Goal: Ask a question

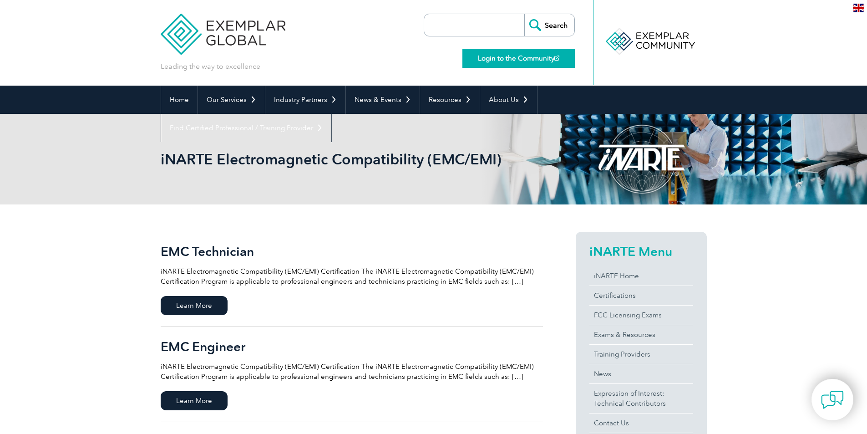
click at [546, 60] on link "Login to the Community" at bounding box center [518, 58] width 112 height 19
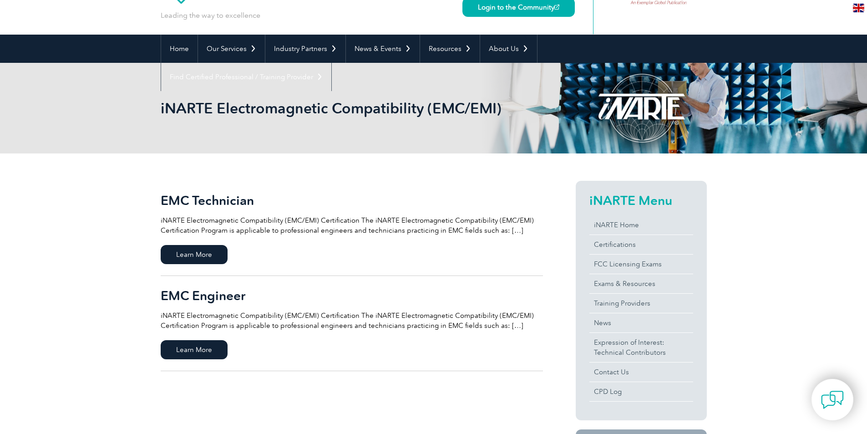
scroll to position [91, 0]
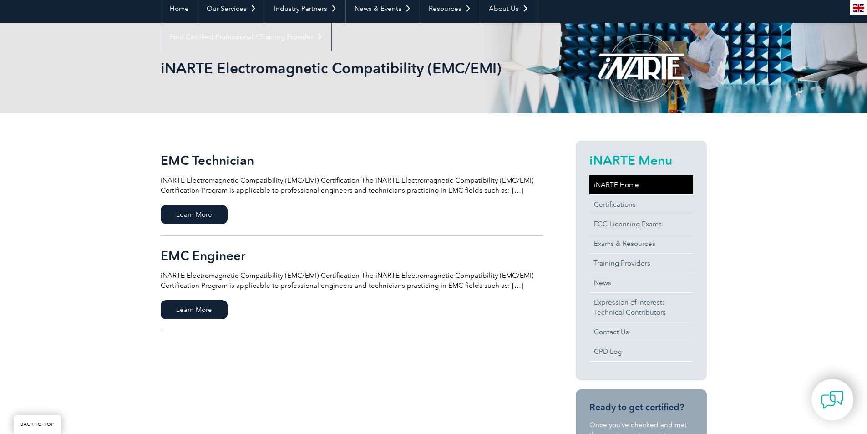
click at [607, 184] on link "iNARTE Home" at bounding box center [641, 184] width 104 height 19
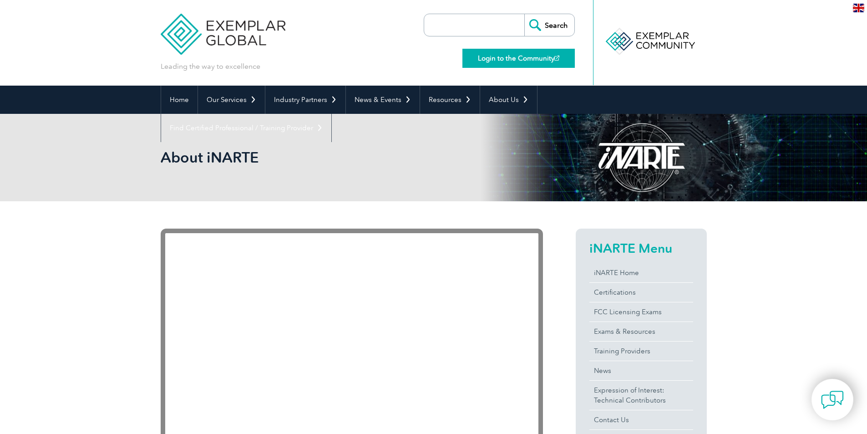
click at [531, 58] on link "Login to the Community" at bounding box center [518, 58] width 112 height 19
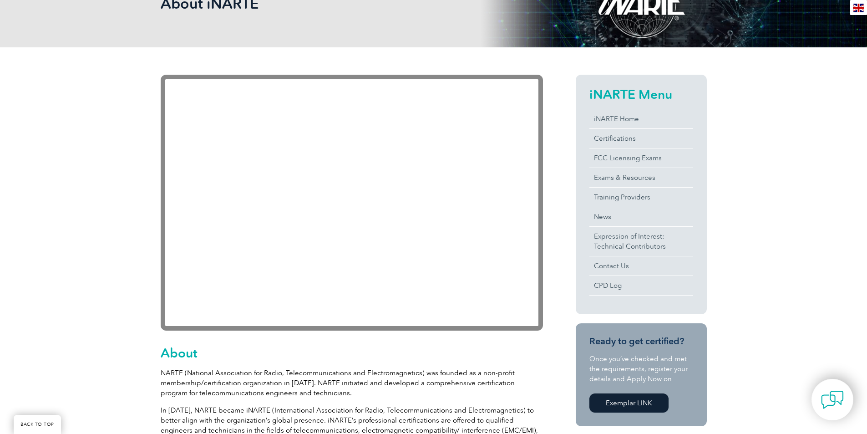
scroll to position [182, 0]
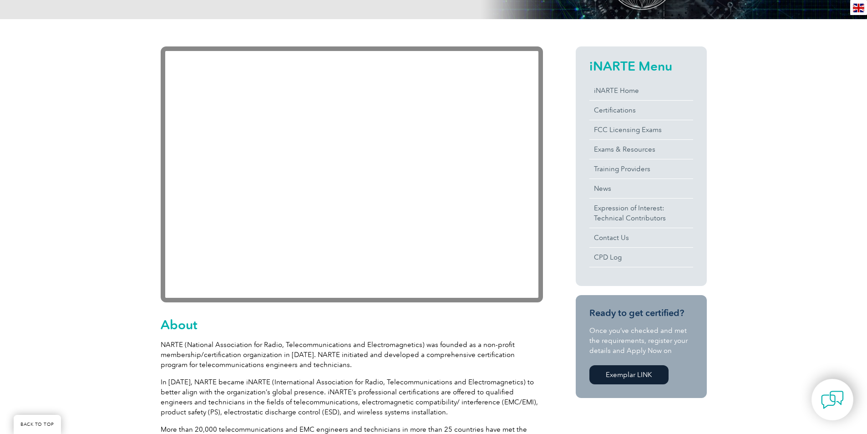
click at [624, 66] on h2 "iNARTE Menu" at bounding box center [641, 66] width 104 height 15
click at [620, 91] on link "iNARTE Home" at bounding box center [641, 90] width 104 height 19
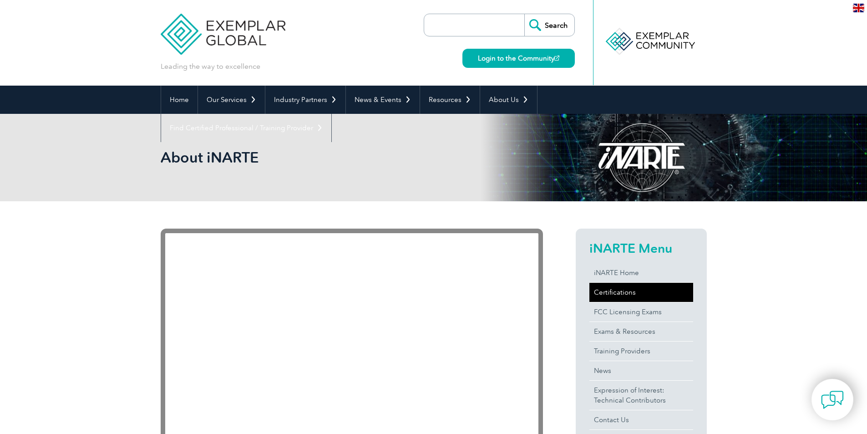
click at [610, 290] on link "Certifications" at bounding box center [641, 292] width 104 height 19
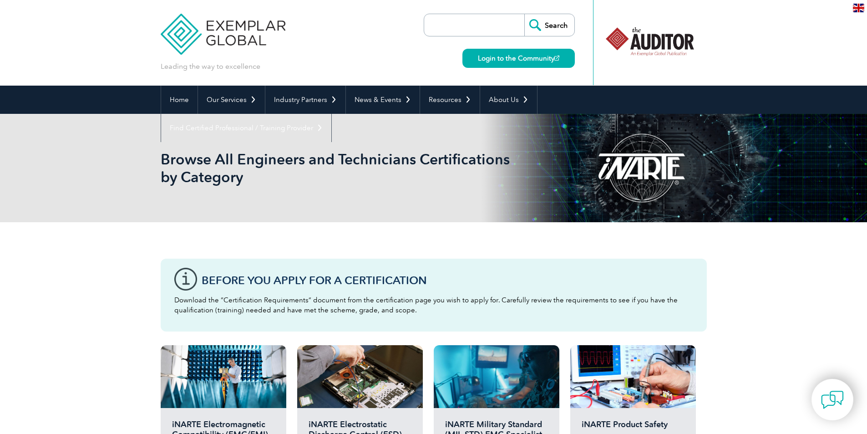
click at [663, 166] on div at bounding box center [641, 168] width 131 height 108
click at [639, 53] on div at bounding box center [649, 41] width 91 height 50
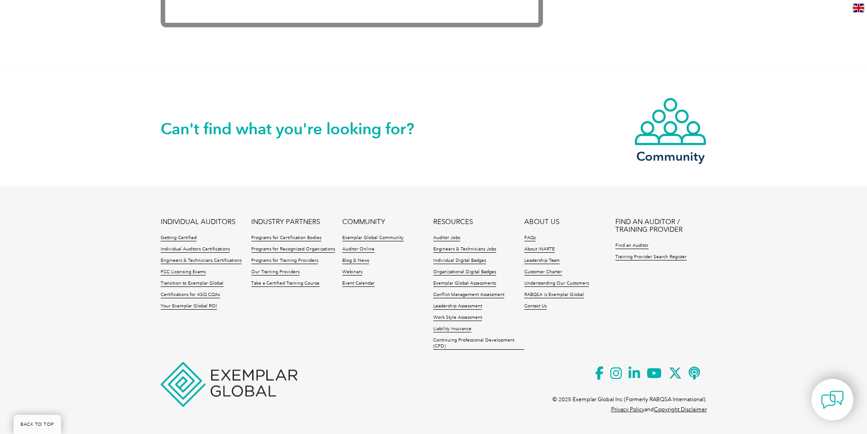
scroll to position [1914, 0]
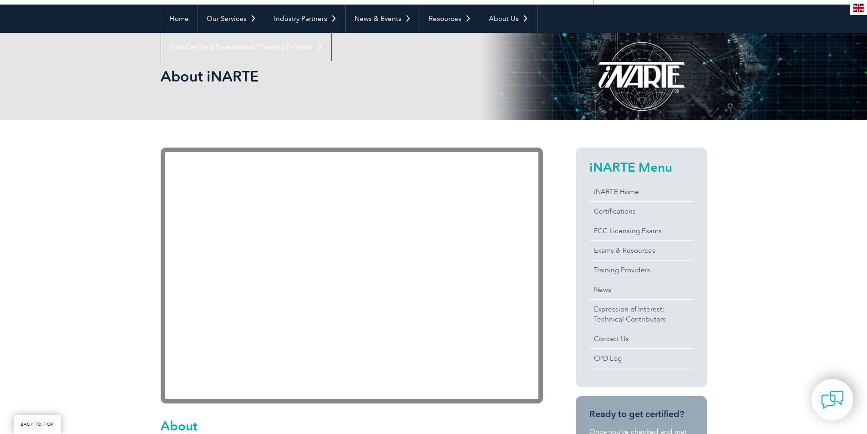
scroll to position [91, 0]
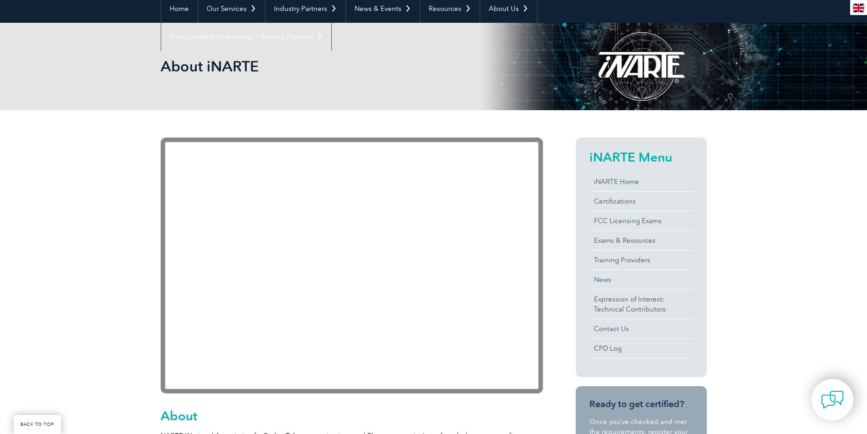
click at [642, 74] on div at bounding box center [641, 66] width 131 height 87
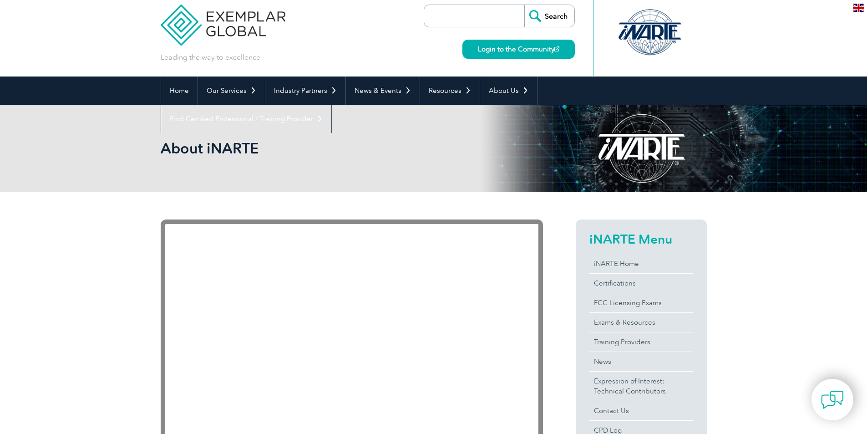
scroll to position [0, 0]
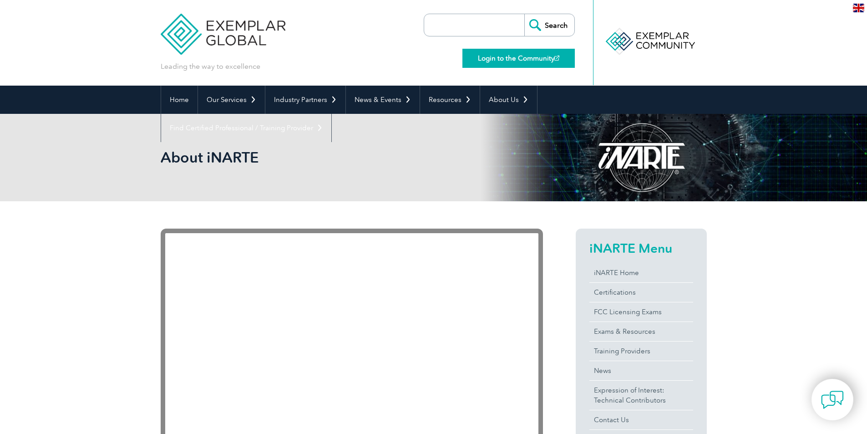
click at [553, 58] on link "Login to the Community" at bounding box center [518, 58] width 112 height 19
click at [549, 61] on link "Login to the Community" at bounding box center [518, 58] width 112 height 19
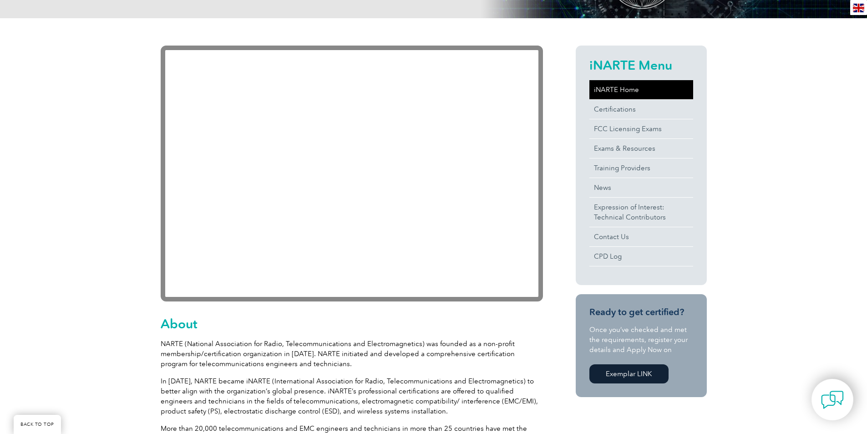
scroll to position [182, 0]
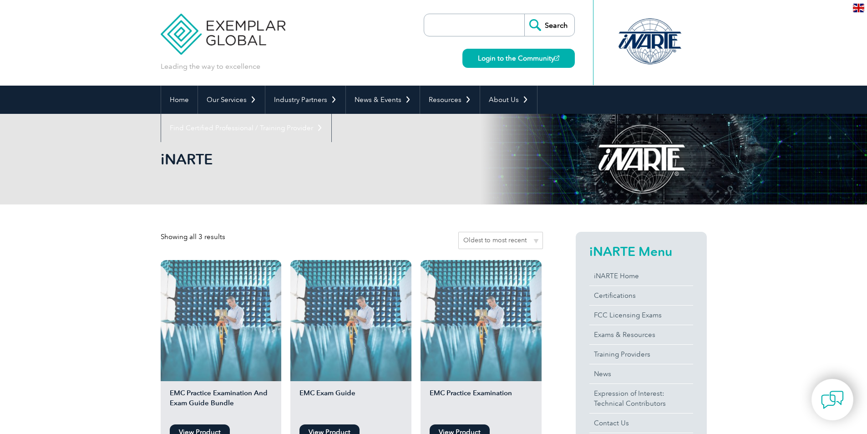
click at [477, 30] on input "search" at bounding box center [477, 25] width 96 height 22
type input "RENEW"
click at [524, 14] on input "Search" at bounding box center [549, 25] width 50 height 22
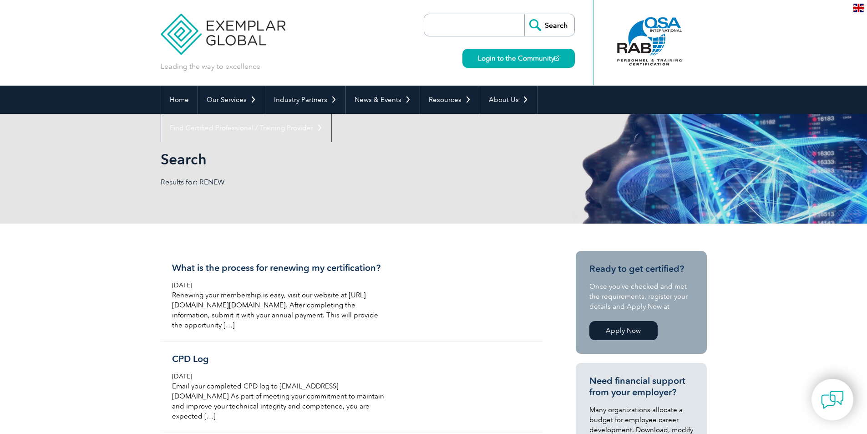
click at [482, 28] on input "search" at bounding box center [477, 25] width 96 height 22
type input "RENEW"
click at [524, 14] on input "Search" at bounding box center [549, 25] width 50 height 22
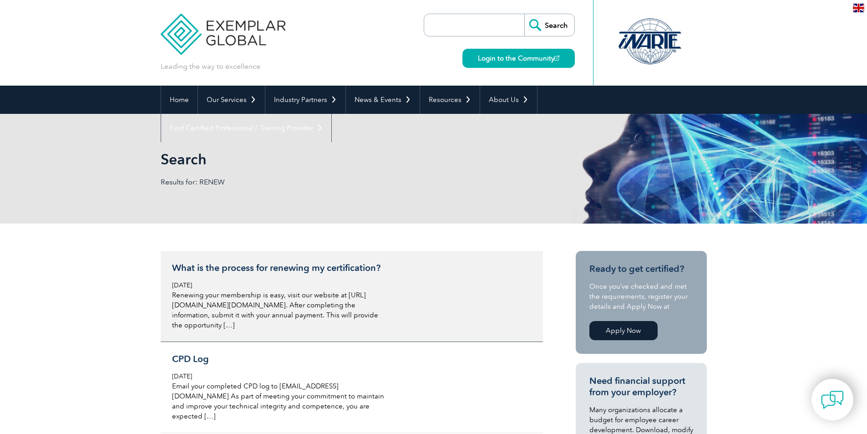
click at [340, 279] on div "What is the process for renewing my certification? Monday, December 4th, 2023 R…" at bounding box center [280, 296] width 216 height 68
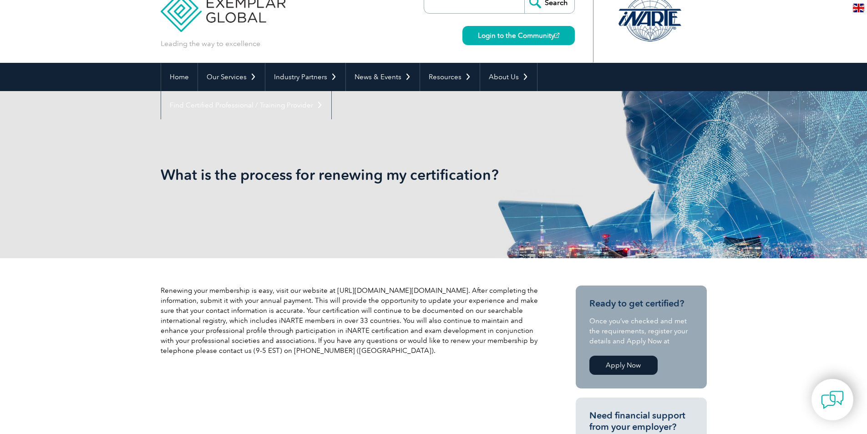
scroll to position [46, 0]
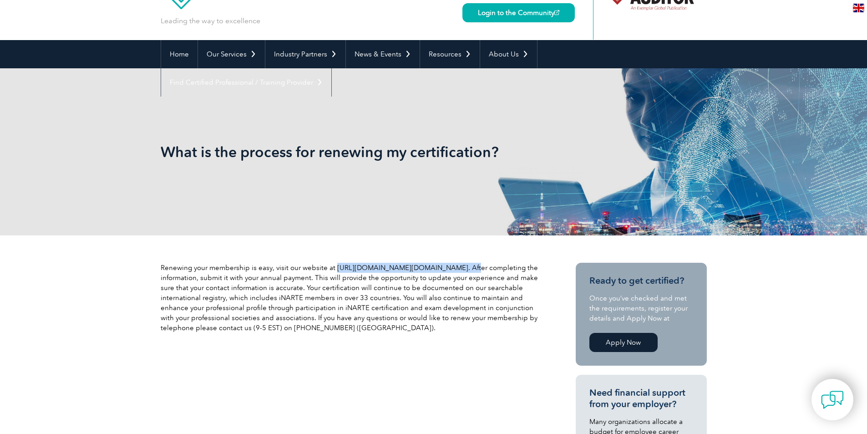
drag, startPoint x: 332, startPoint y: 267, endPoint x: 453, endPoint y: 267, distance: 121.1
click at [453, 267] on p "Renewing your membership is easy, visit our website at http://www.narte.org/h/r…" at bounding box center [352, 298] width 382 height 70
copy p "http://www.narte.org/h/renewform.asp"
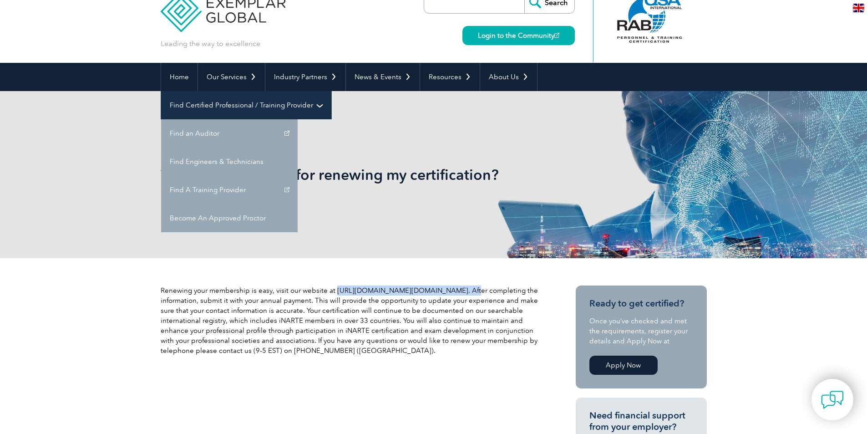
scroll to position [0, 0]
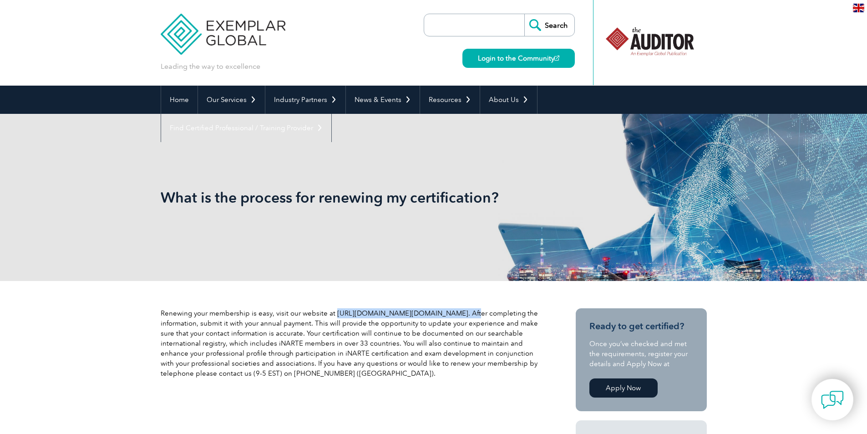
click at [397, 314] on p "Renewing your membership is easy, visit our website at http://www.narte.org/h/r…" at bounding box center [352, 343] width 382 height 70
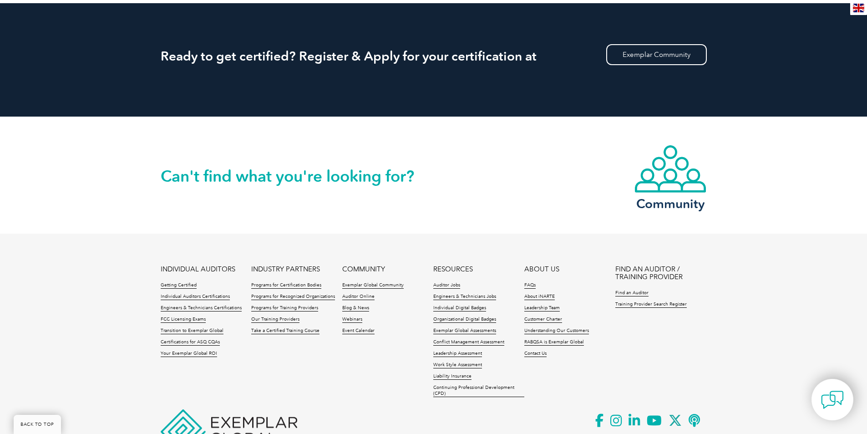
scroll to position [905, 0]
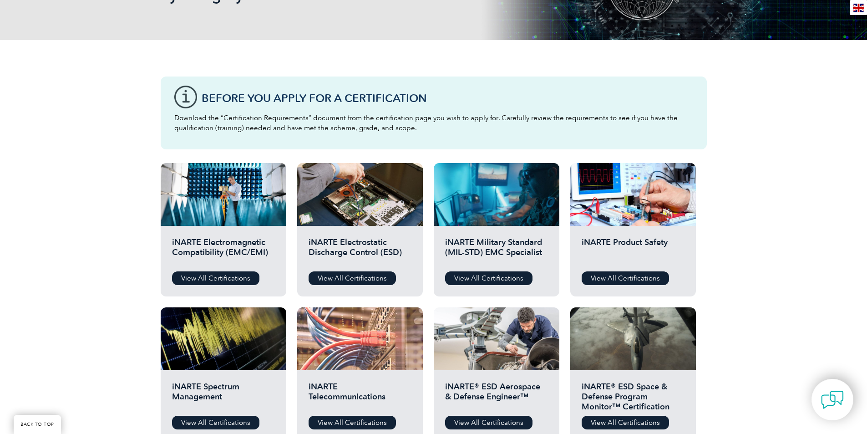
scroll to position [228, 0]
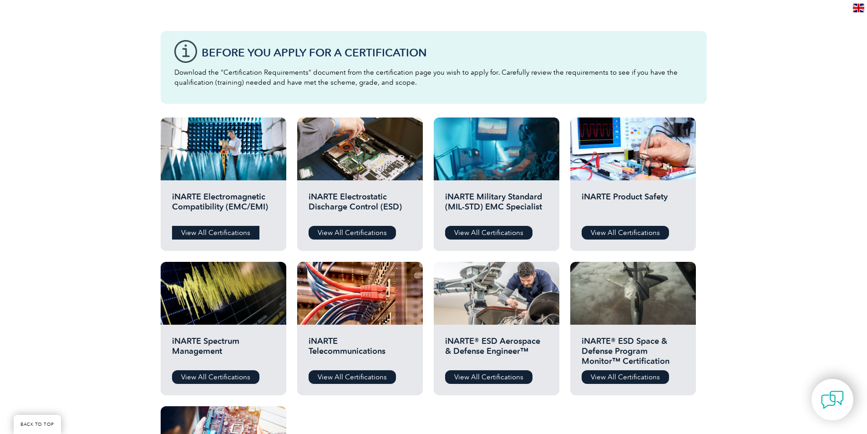
click at [238, 236] on link "View All Certifications" at bounding box center [215, 233] width 87 height 14
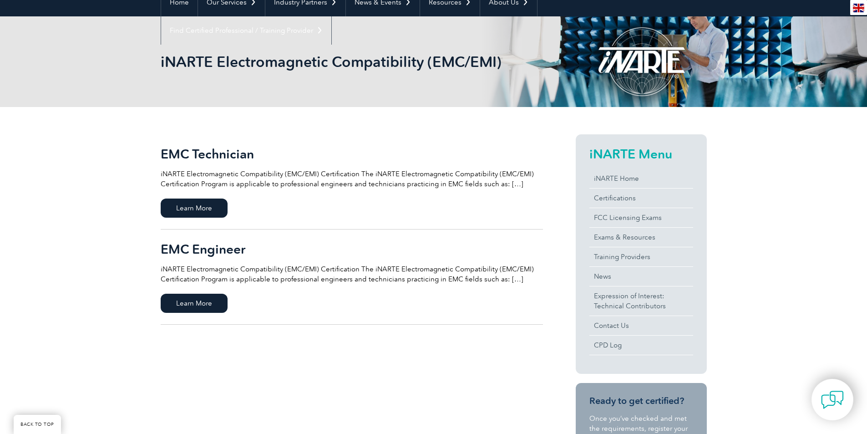
scroll to position [137, 0]
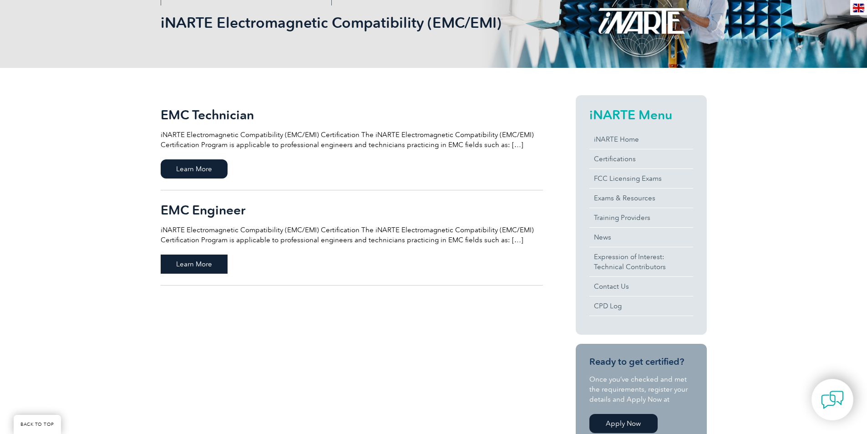
click at [205, 267] on span "Learn More" at bounding box center [194, 263] width 67 height 19
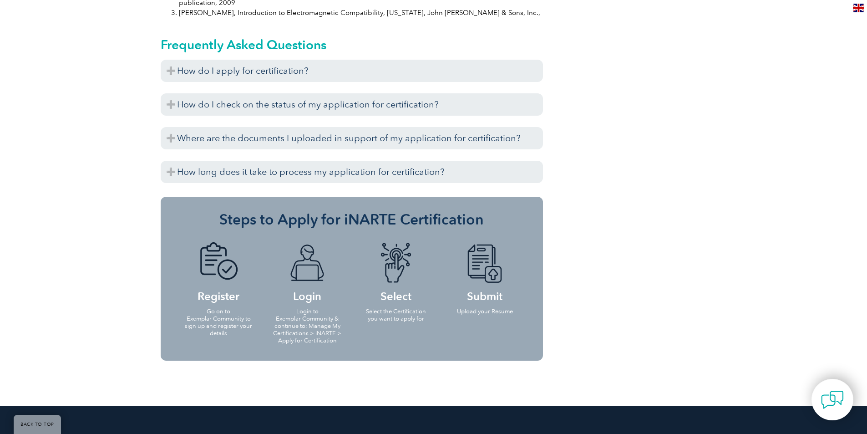
scroll to position [1047, 0]
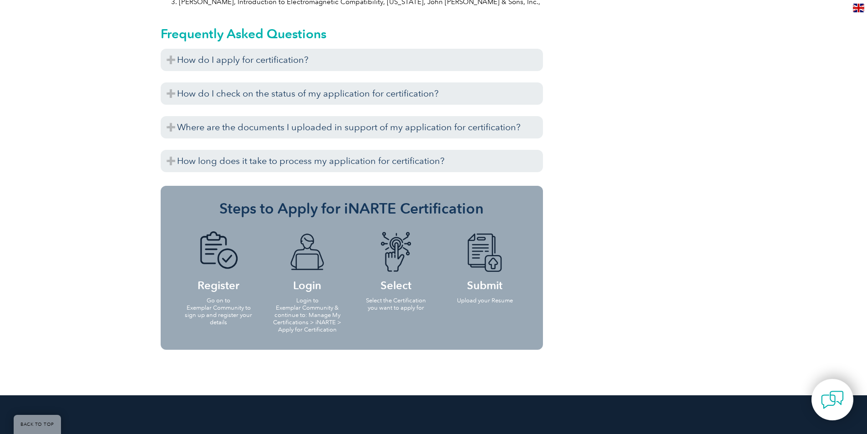
click at [308, 241] on img at bounding box center [307, 252] width 50 height 42
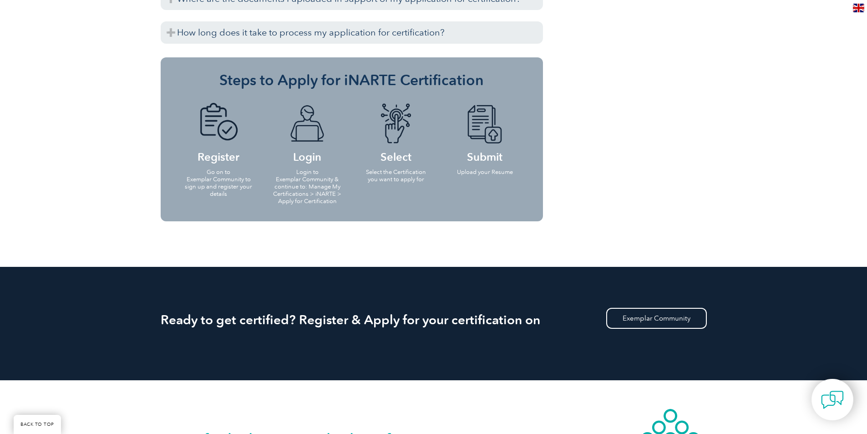
scroll to position [1183, 0]
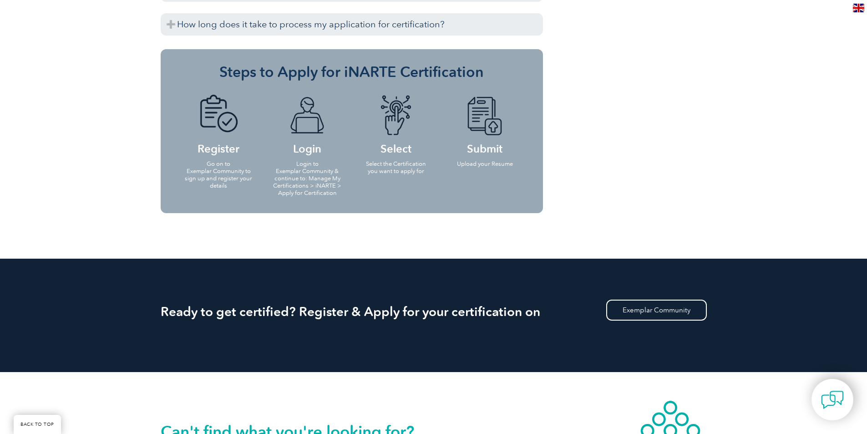
click at [213, 124] on h4 "Register" at bounding box center [218, 124] width 71 height 59
click at [223, 160] on p "Go on to Exemplar Community to sign up and register your details" at bounding box center [218, 174] width 71 height 29
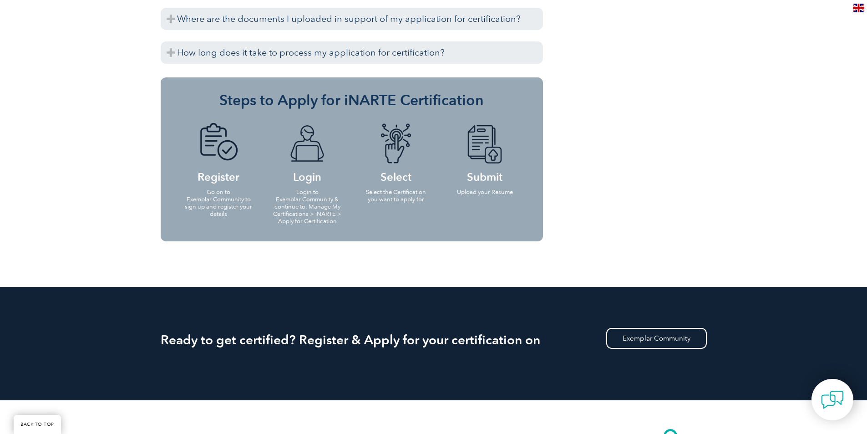
scroll to position [1102, 0]
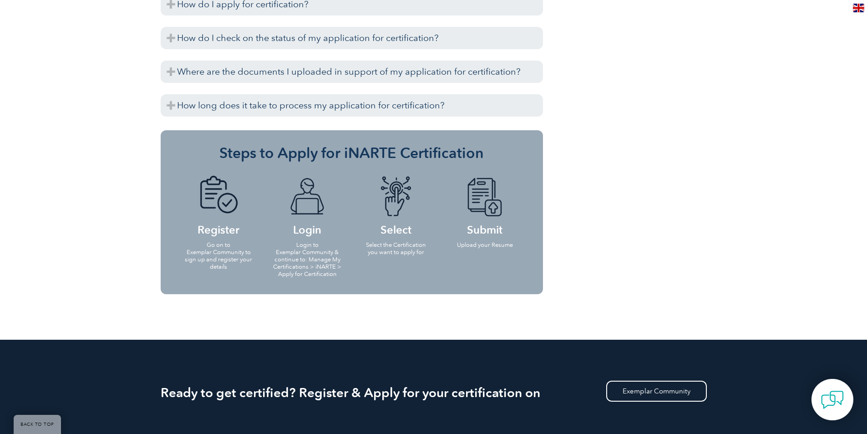
click at [400, 211] on h4 "Select" at bounding box center [396, 205] width 71 height 59
click at [400, 193] on img at bounding box center [396, 197] width 50 height 42
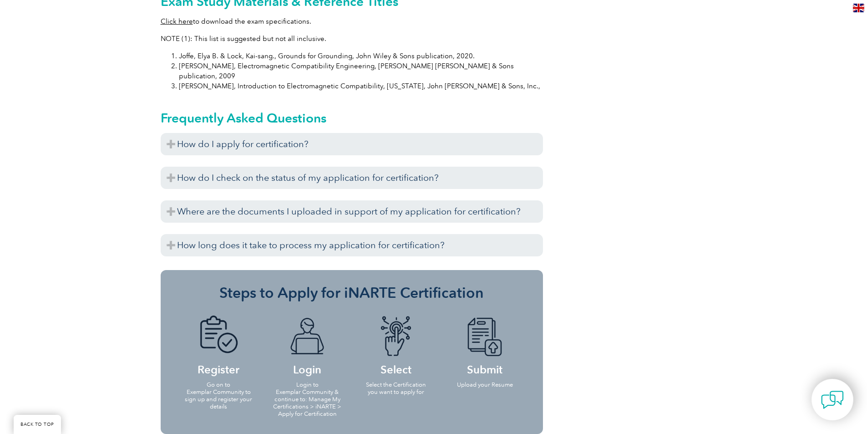
scroll to position [920, 0]
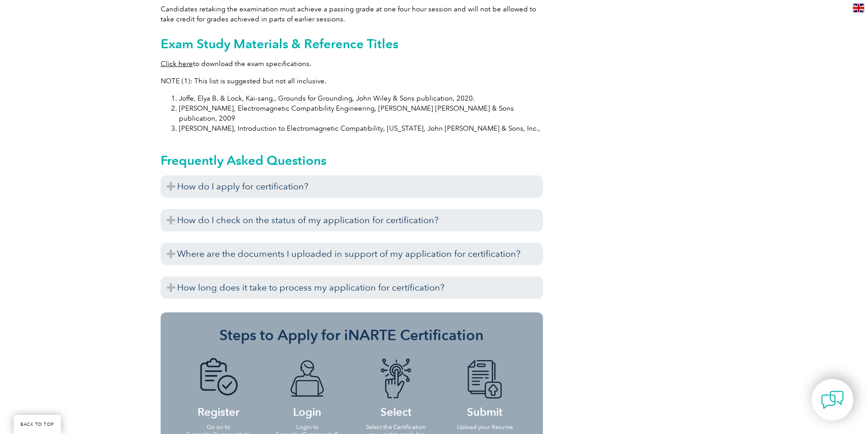
click at [502, 358] on img at bounding box center [485, 379] width 50 height 42
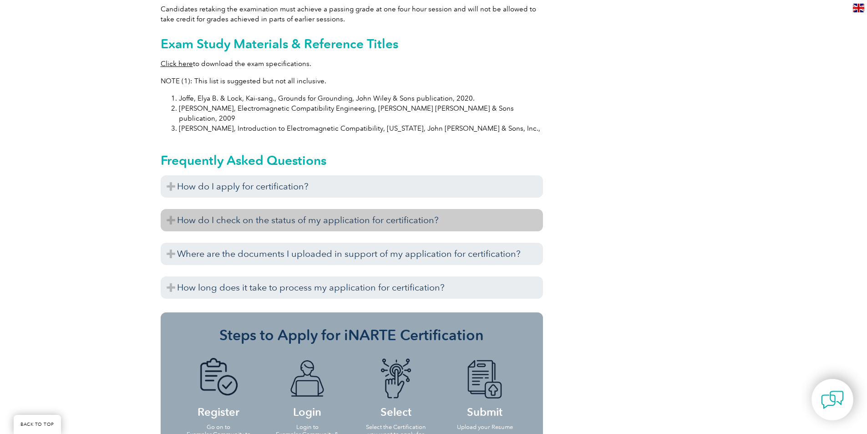
click at [171, 209] on h3 "How do I check on the status of my application for certification?" at bounding box center [352, 220] width 382 height 22
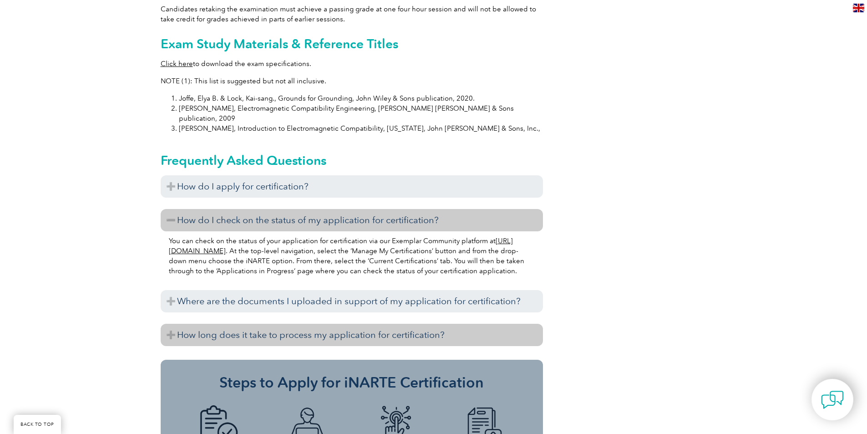
click at [171, 326] on h3 "How long does it take to process my application for certification?" at bounding box center [352, 335] width 382 height 22
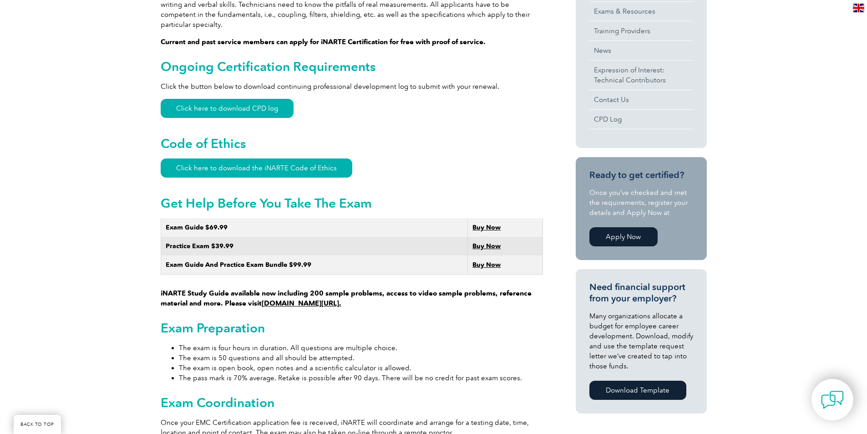
scroll to position [410, 0]
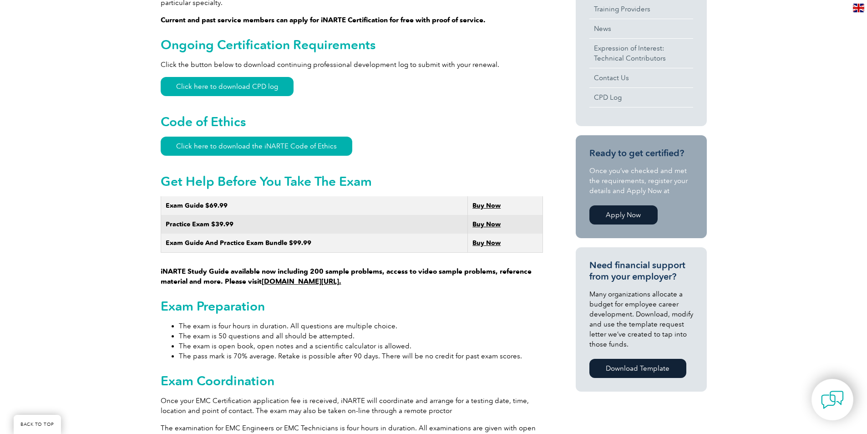
click at [629, 217] on link "Apply Now" at bounding box center [623, 214] width 68 height 19
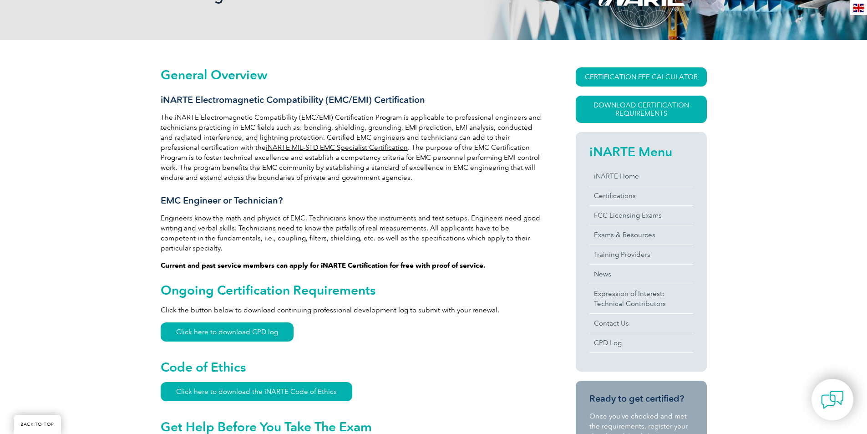
scroll to position [137, 0]
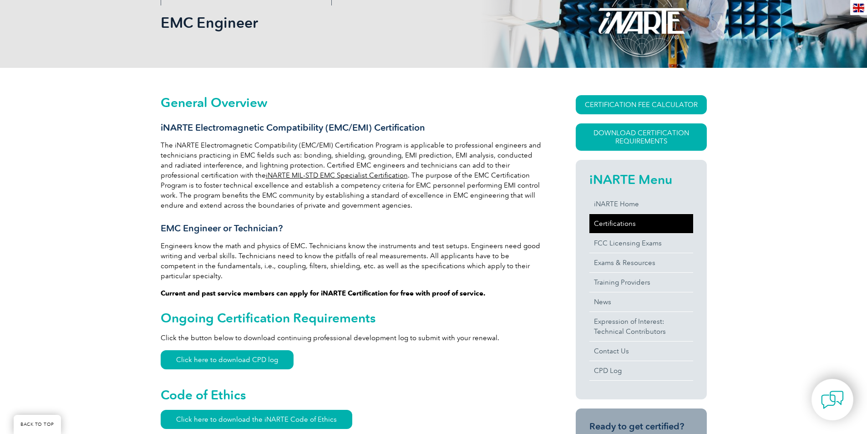
click at [612, 227] on link "Certifications" at bounding box center [641, 223] width 104 height 19
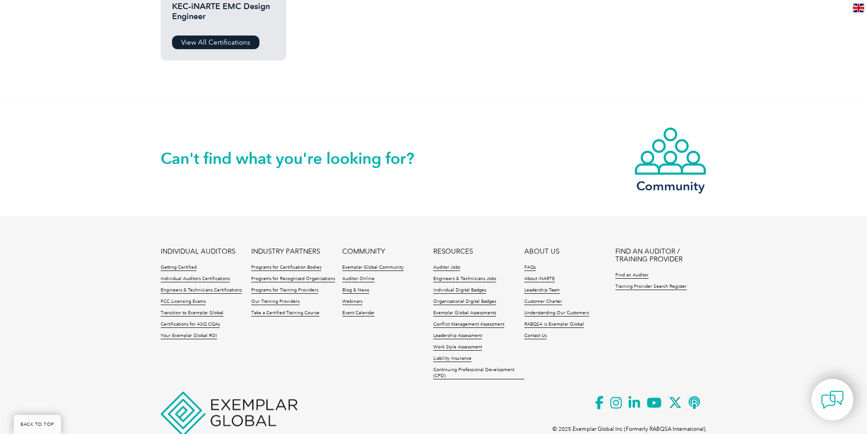
scroll to position [736, 0]
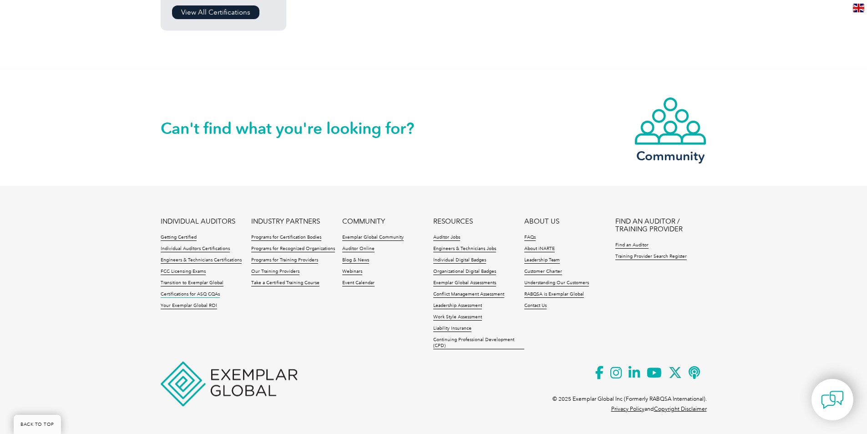
drag, startPoint x: 207, startPoint y: 305, endPoint x: 207, endPoint y: 294, distance: 11.8
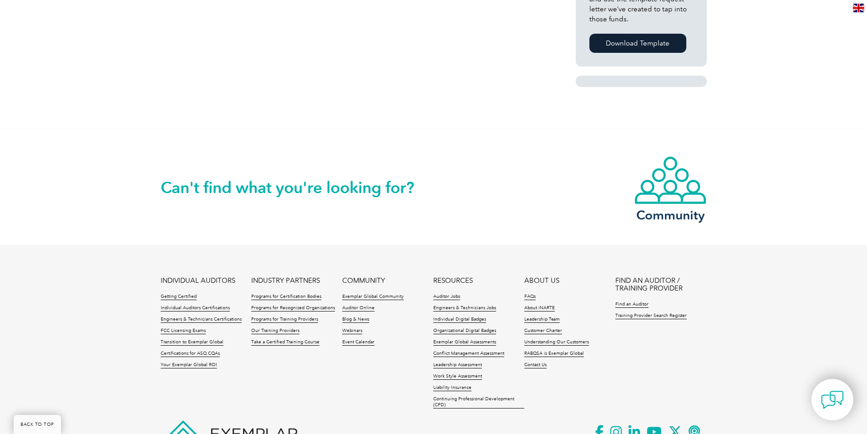
scroll to position [683, 0]
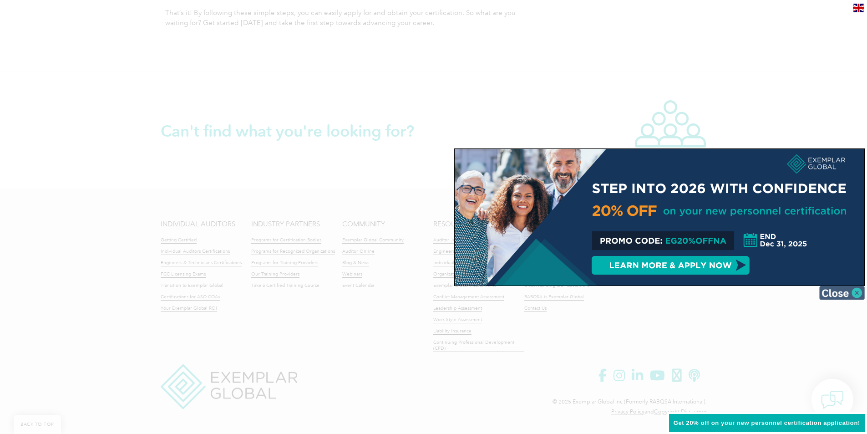
scroll to position [1159, 0]
click at [855, 294] on img at bounding box center [842, 293] width 46 height 14
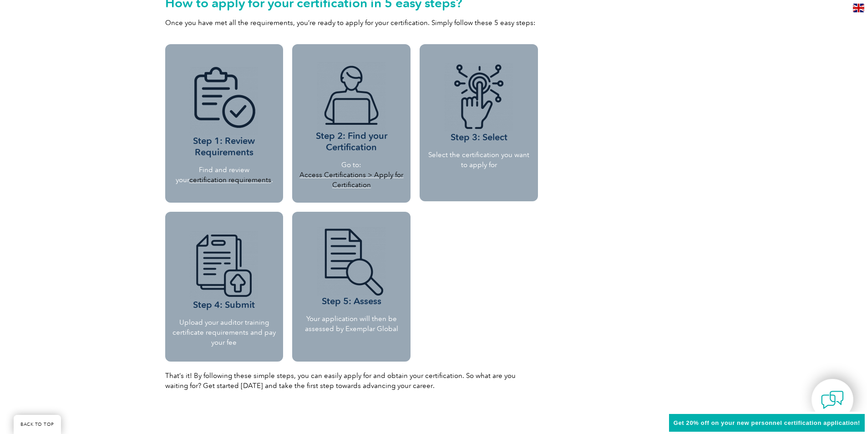
scroll to position [795, 0]
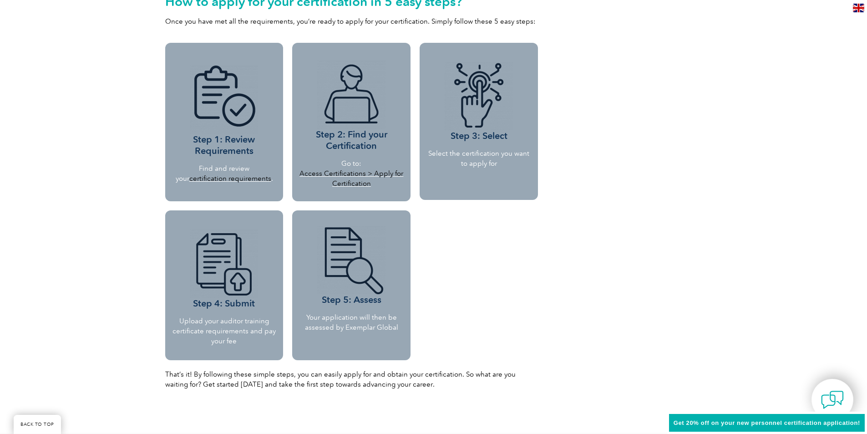
click at [243, 117] on img at bounding box center [224, 100] width 68 height 68
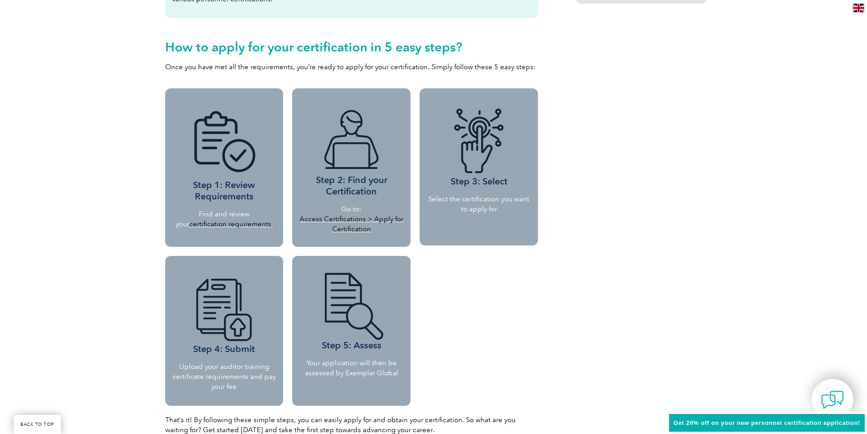
drag, startPoint x: 228, startPoint y: 224, endPoint x: 217, endPoint y: 220, distance: 12.1
click at [217, 220] on link "certification requirements" at bounding box center [230, 224] width 82 height 8
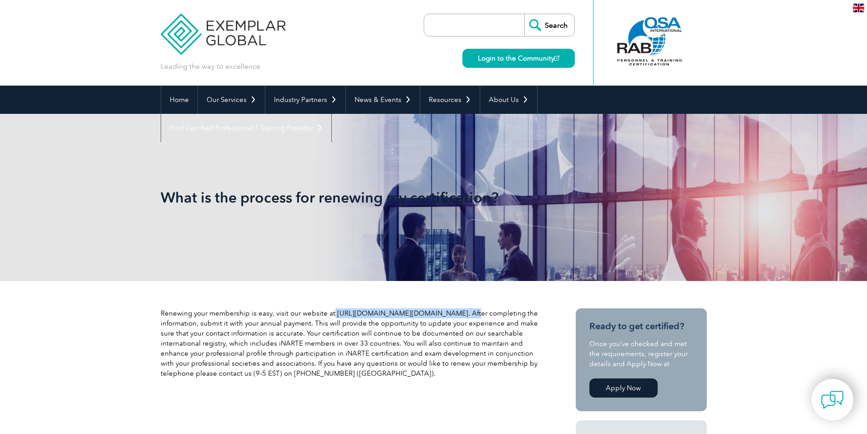
drag, startPoint x: 332, startPoint y: 312, endPoint x: 452, endPoint y: 312, distance: 120.6
click at [452, 312] on p "Renewing your membership is easy, visit our website at http://www.narte.org/h/r…" at bounding box center [352, 343] width 382 height 70
copy p "http://www.narte.org/h/renewform.asp"
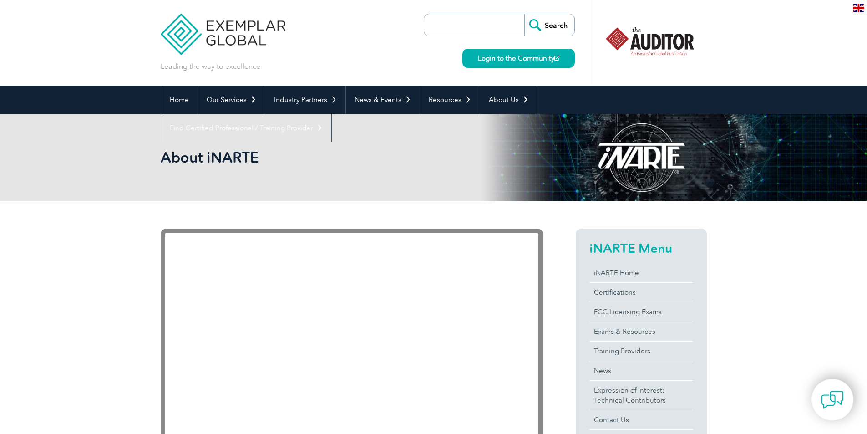
scroll to position [46, 0]
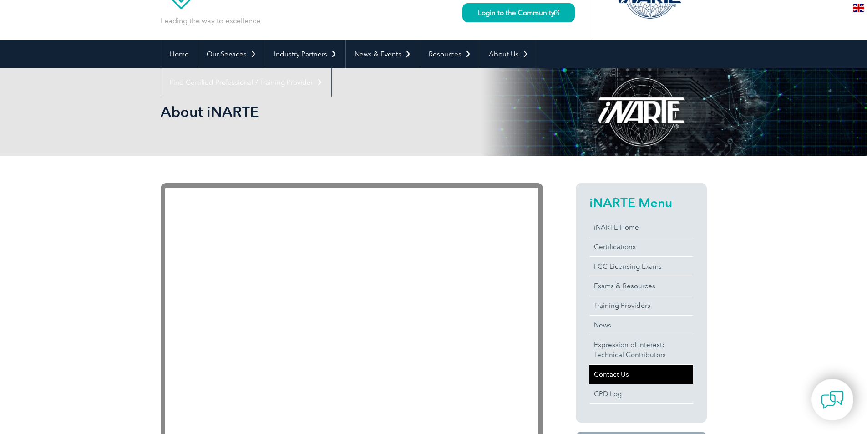
click at [624, 378] on link "Contact Us" at bounding box center [641, 374] width 104 height 19
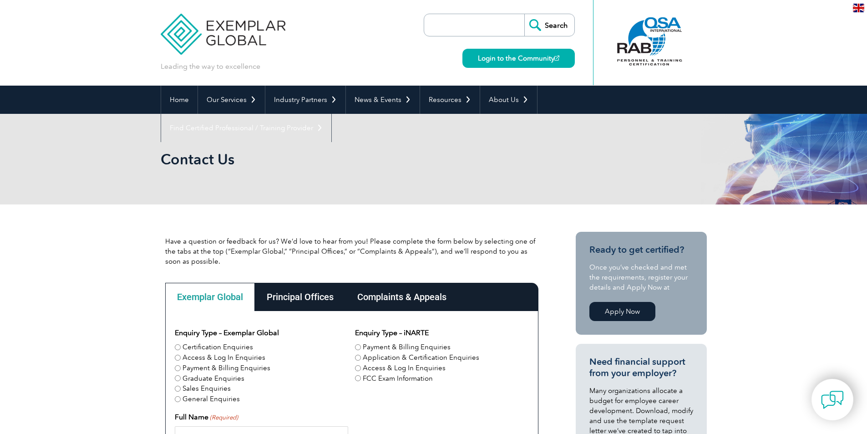
click at [358, 346] on input "Payment & Billing Enquiries" at bounding box center [358, 347] width 6 height 6
radio input "true"
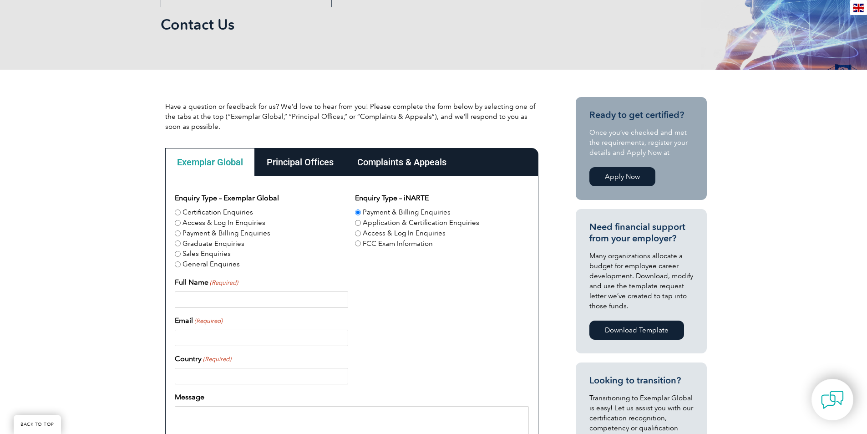
scroll to position [137, 0]
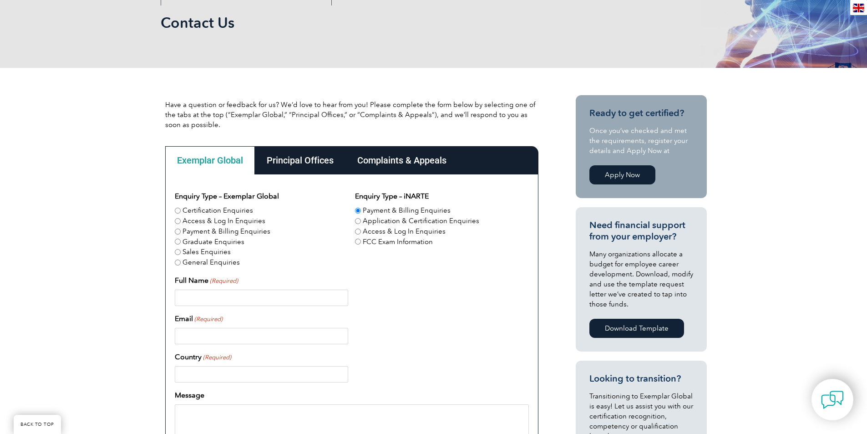
click at [247, 293] on input "Full Name (Required)" at bounding box center [261, 297] width 173 height 16
type input "jerry zhang"
type input "jerry.zhang@baclcorp.com"
type input "中国"
type input "+8613537767018"
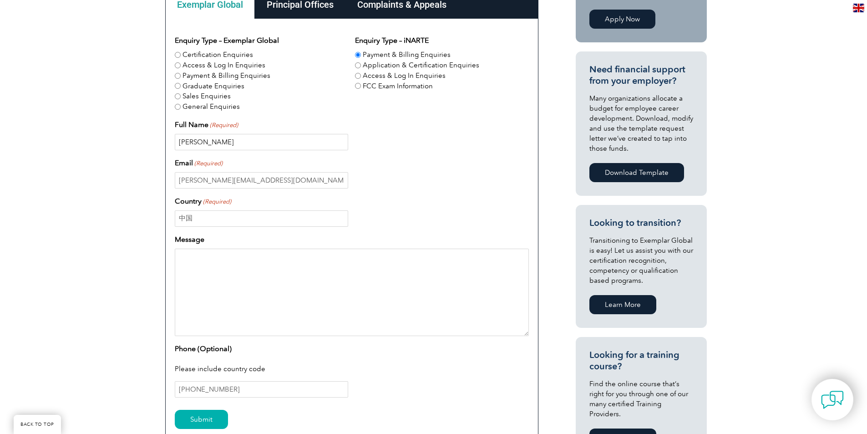
scroll to position [319, 0]
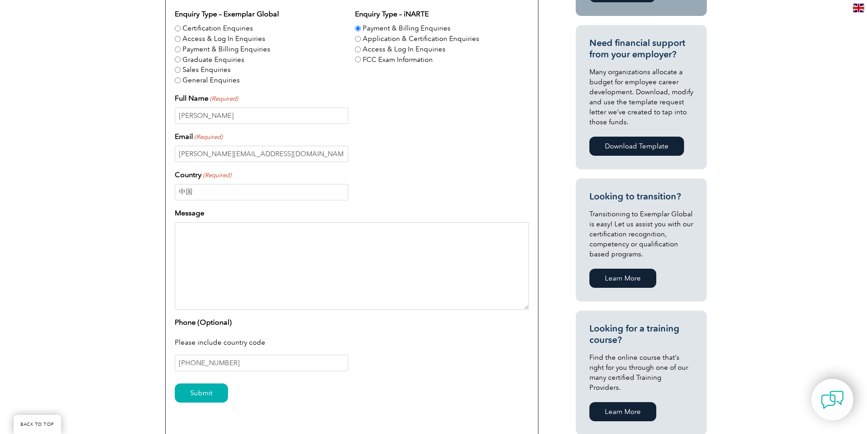
click at [222, 245] on textarea "Message" at bounding box center [352, 265] width 354 height 87
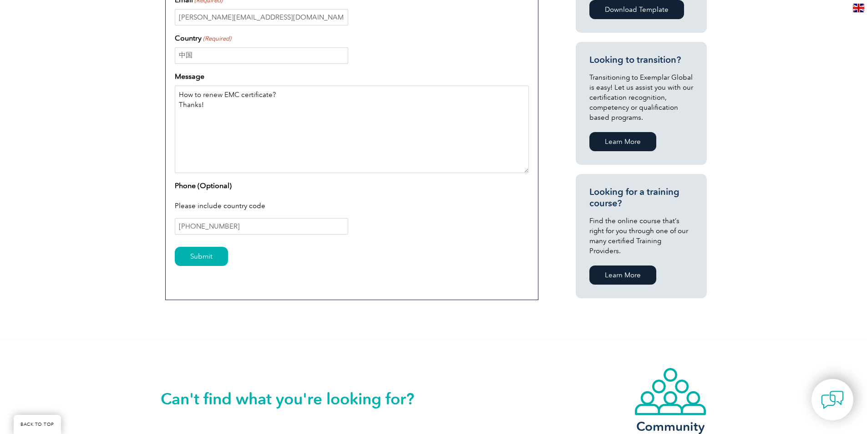
scroll to position [410, 0]
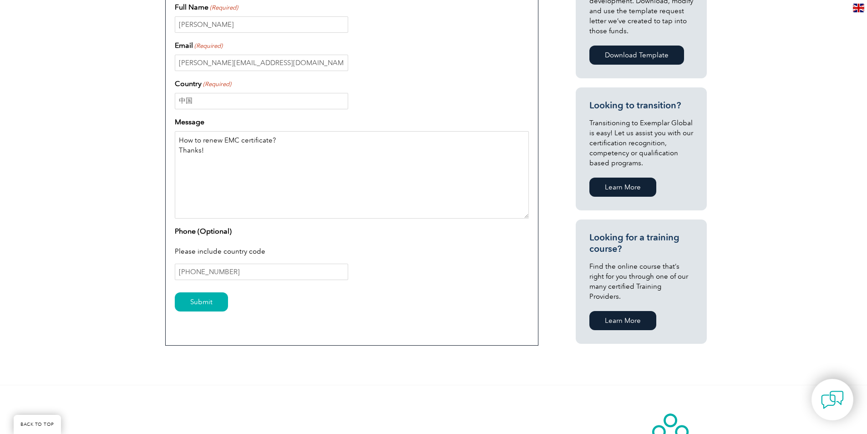
click at [216, 157] on textarea "How to renew EMC certificate? Thanks!" at bounding box center [352, 174] width 354 height 87
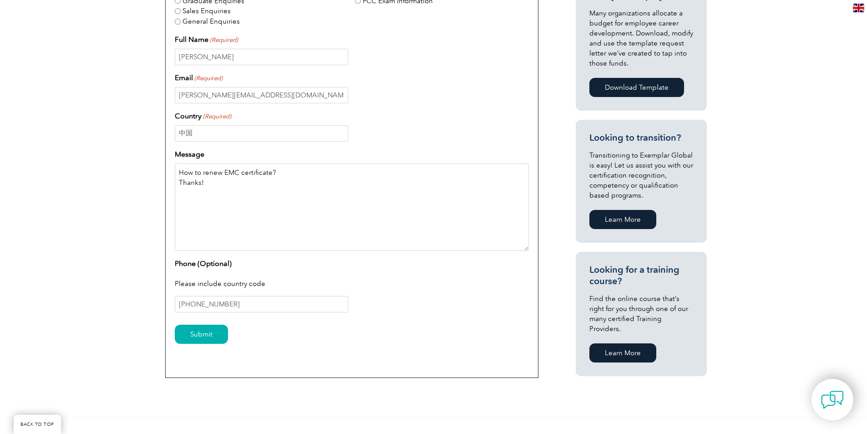
scroll to position [501, 0]
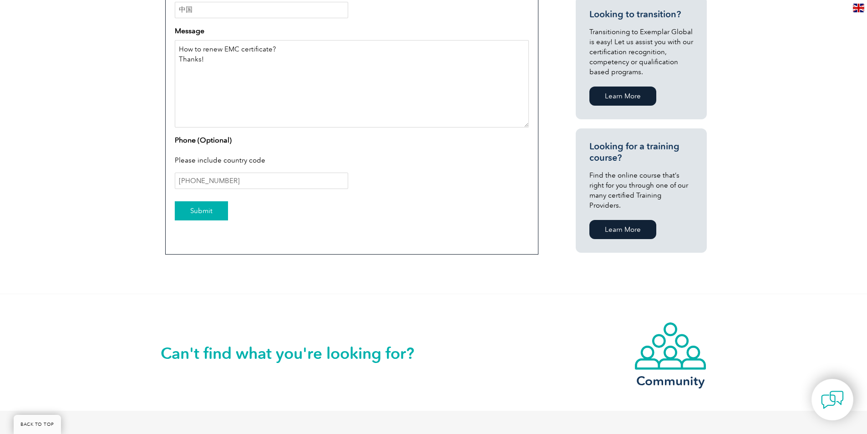
type textarea "How to renew EMC certificate? Thanks!"
click at [200, 211] on input "Submit" at bounding box center [201, 210] width 53 height 19
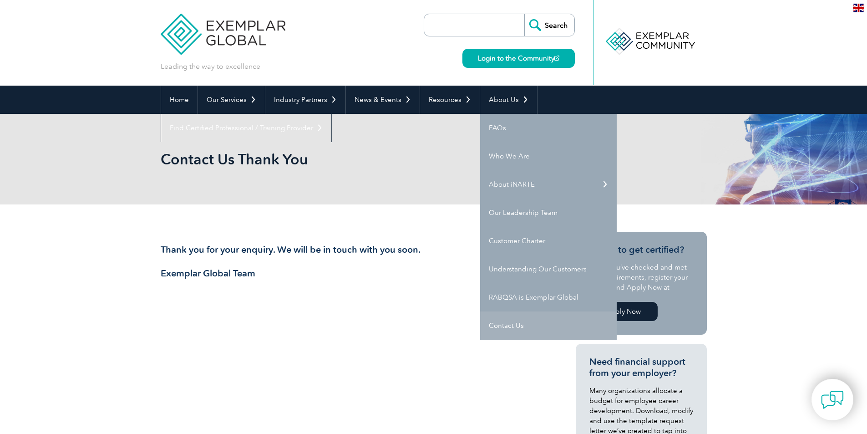
click at [512, 323] on link "Contact Us" at bounding box center [548, 325] width 137 height 28
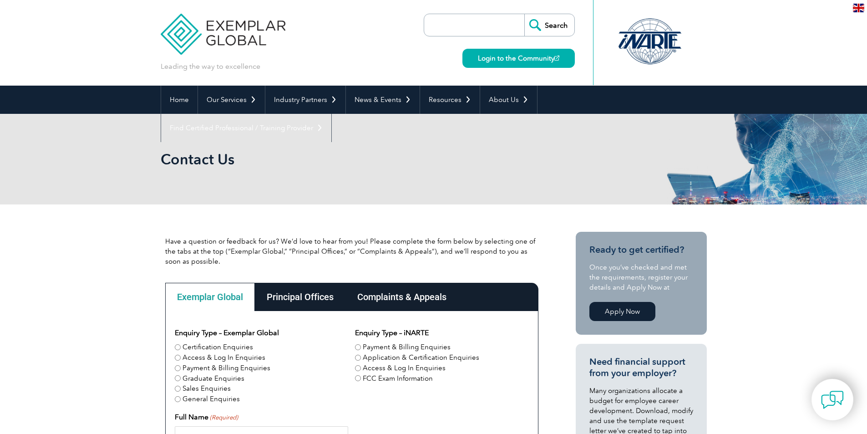
click at [303, 292] on div "Principal Offices" at bounding box center [300, 297] width 91 height 28
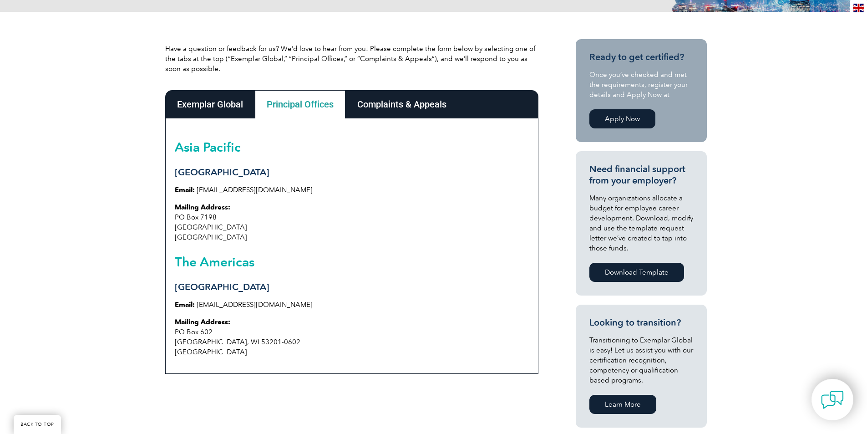
scroll to position [182, 0]
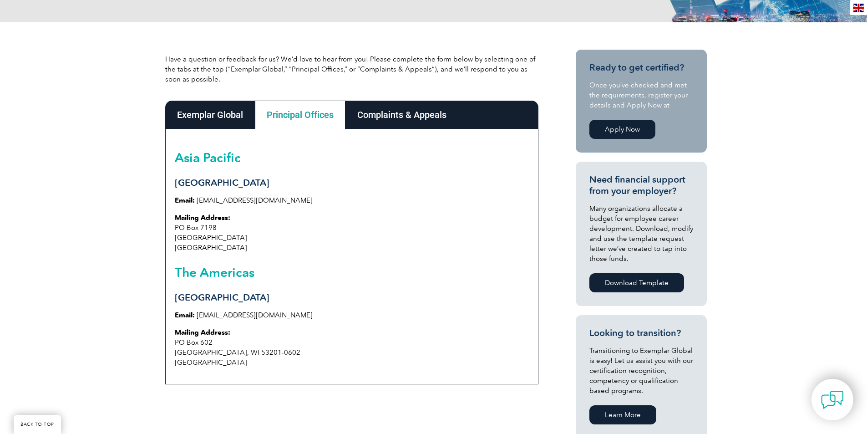
click at [395, 118] on div "Complaints & Appeals" at bounding box center [401, 115] width 113 height 28
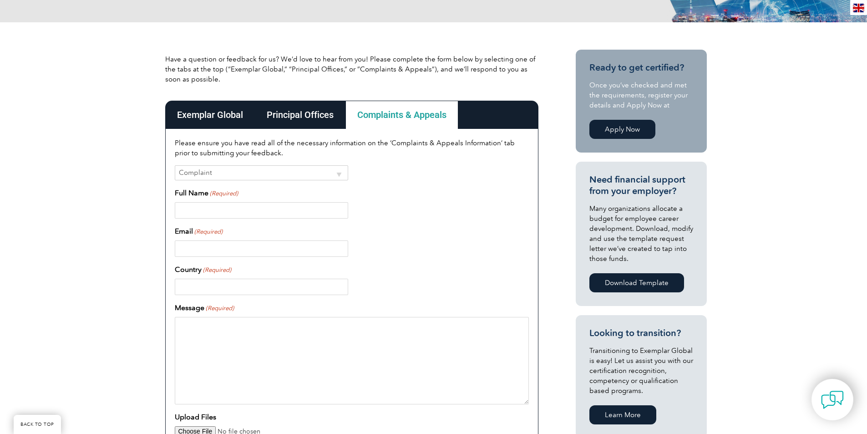
click at [216, 109] on div "Exemplar Global" at bounding box center [210, 115] width 90 height 28
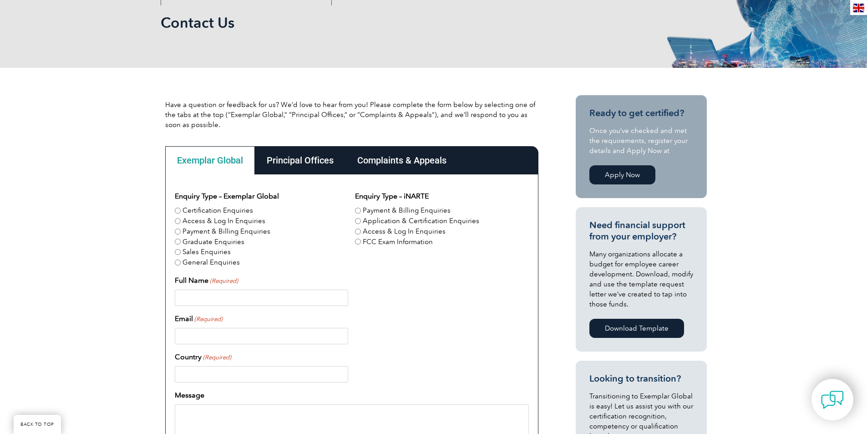
scroll to position [0, 0]
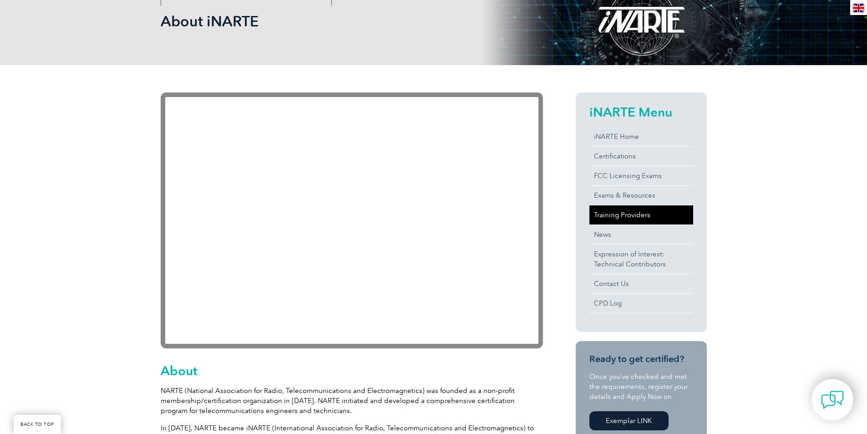
scroll to position [137, 0]
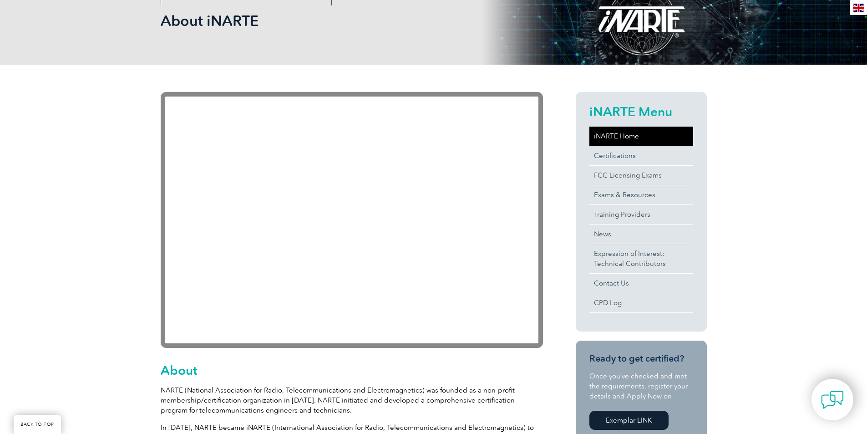
click at [628, 139] on link "iNARTE Home" at bounding box center [641, 136] width 104 height 19
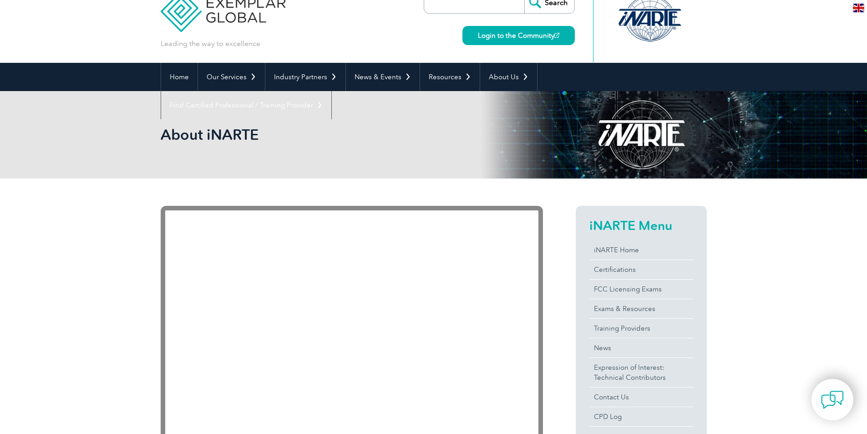
scroll to position [46, 0]
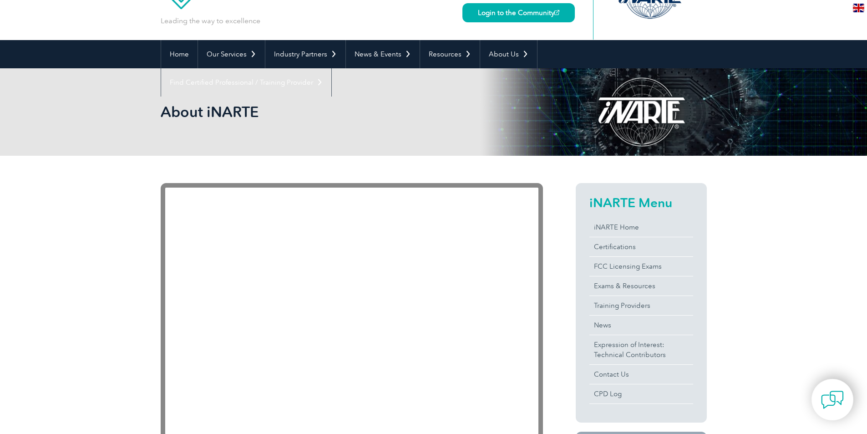
click at [658, 122] on div at bounding box center [641, 111] width 131 height 87
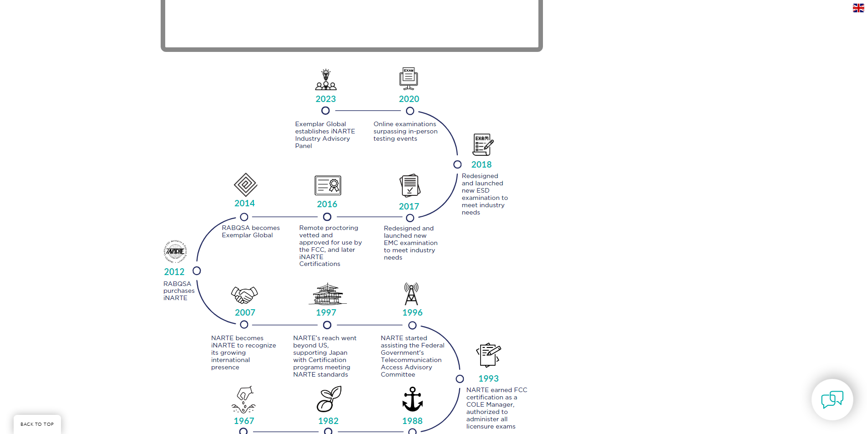
scroll to position [910, 0]
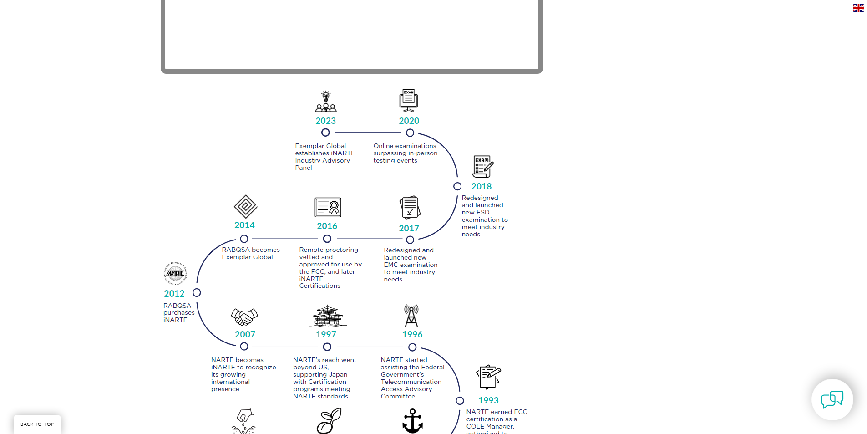
click at [325, 142] on img at bounding box center [345, 293] width 368 height 418
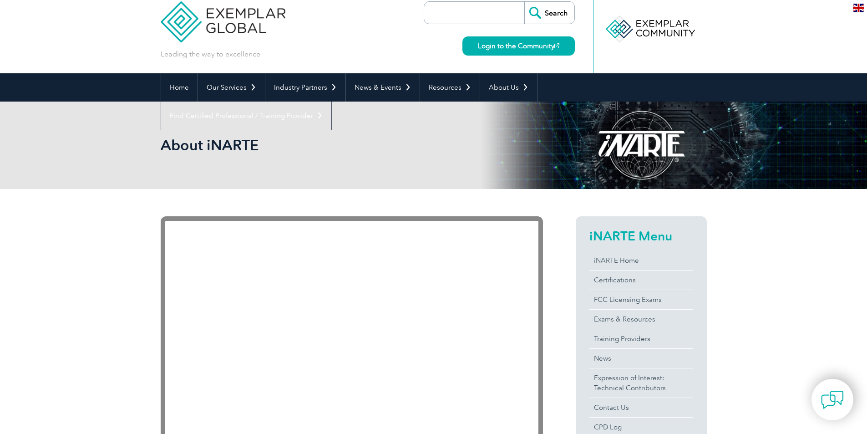
scroll to position [0, 0]
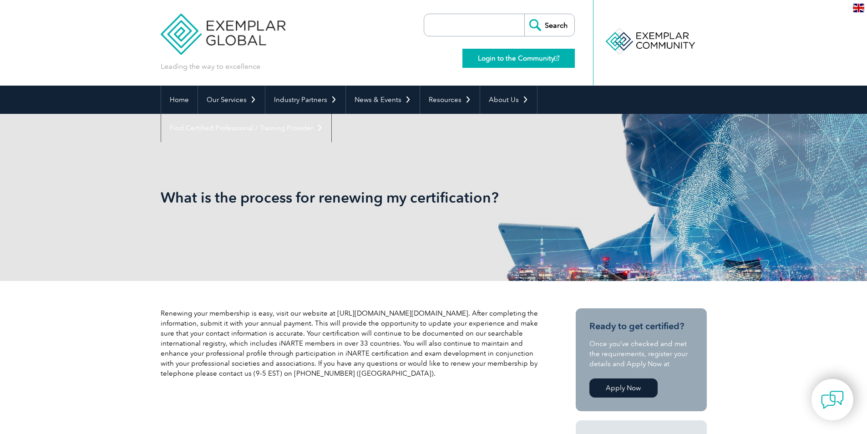
click at [554, 58] on img at bounding box center [556, 58] width 5 height 5
click at [446, 20] on input "search" at bounding box center [477, 25] width 96 height 22
type input "Electromagnetic Compatibility & Telecommunications"
click at [563, 22] on input "Search" at bounding box center [549, 25] width 50 height 22
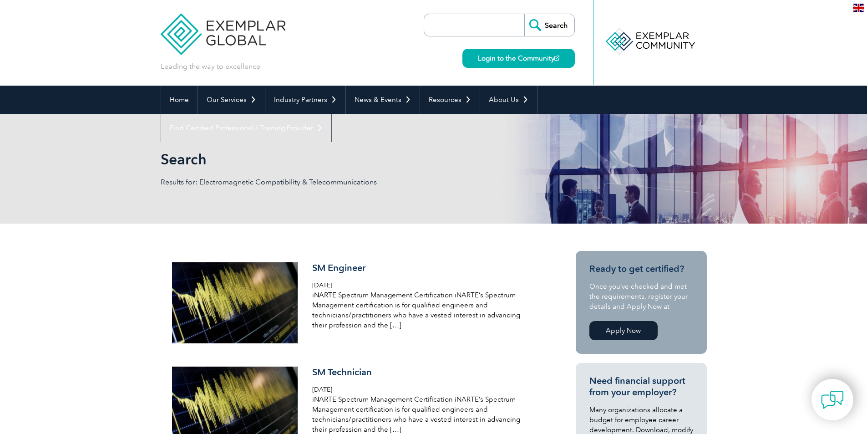
click at [443, 32] on input "search" at bounding box center [477, 25] width 96 height 22
type input "renew certificate"
click at [549, 28] on input "Search" at bounding box center [549, 25] width 50 height 22
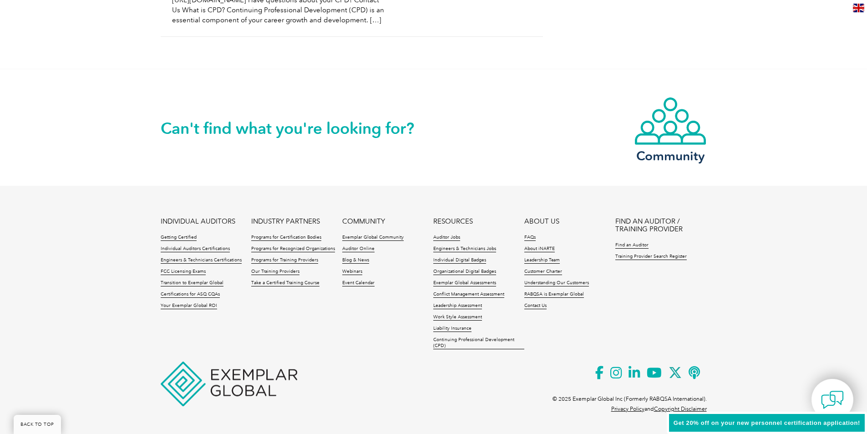
scroll to position [914, 0]
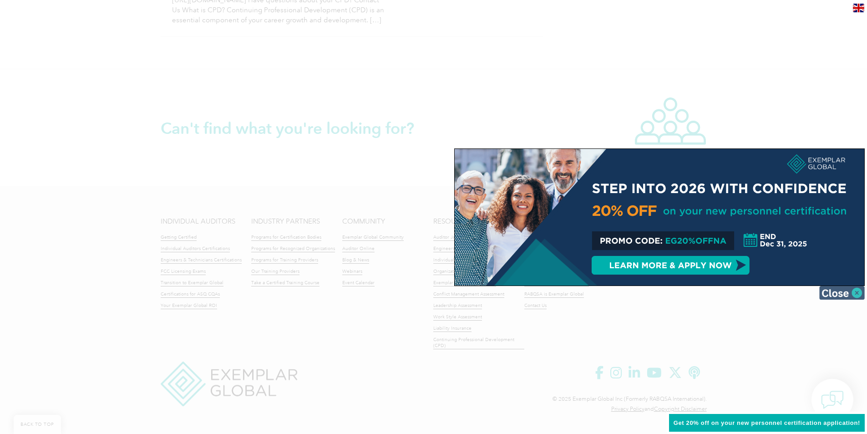
click at [857, 289] on img at bounding box center [842, 293] width 46 height 14
